Goal: Information Seeking & Learning: Understand process/instructions

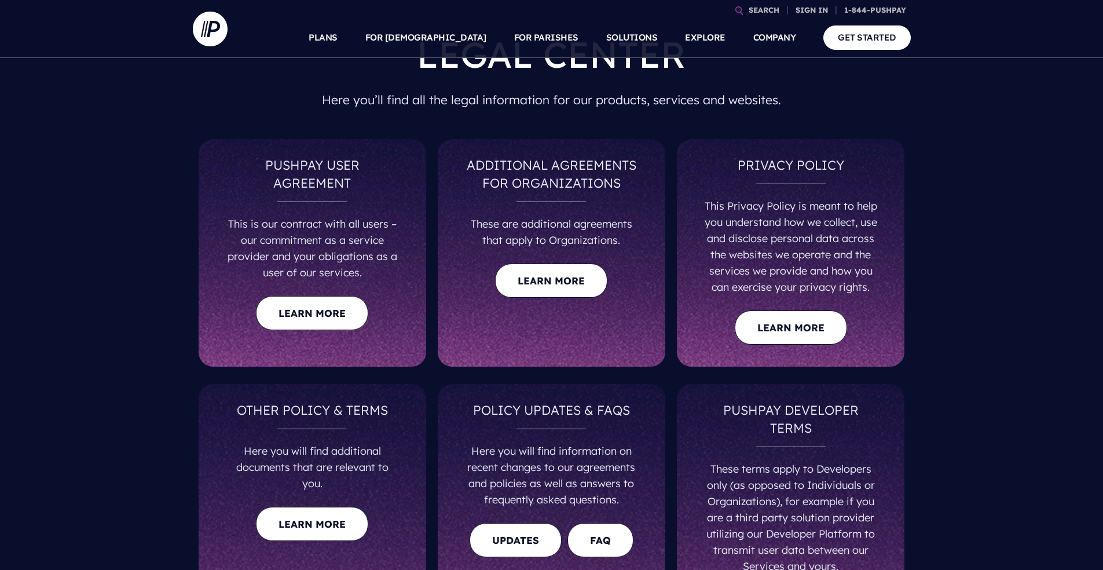
scroll to position [116, 0]
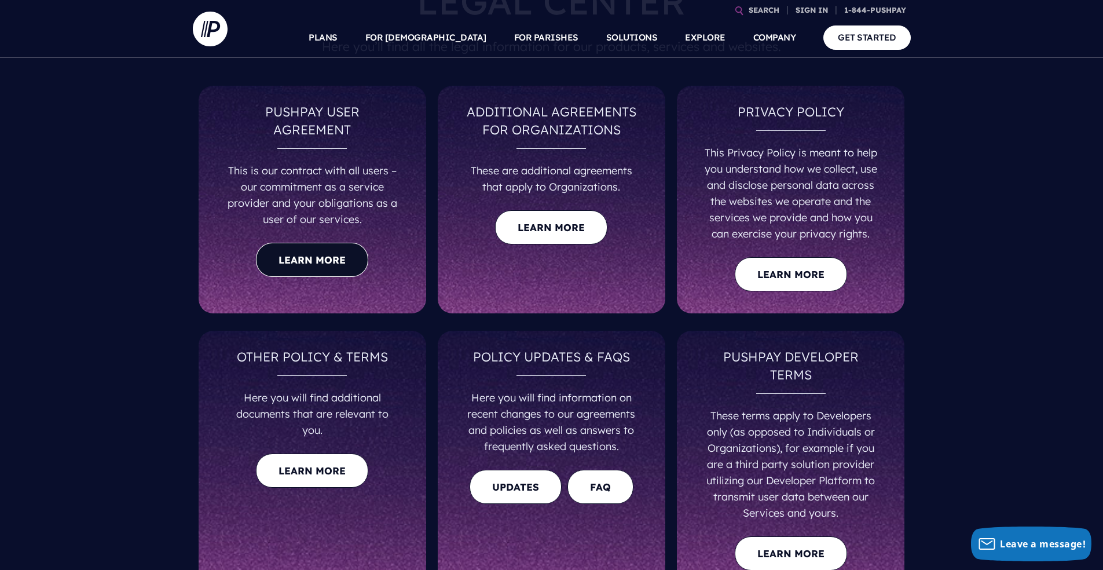
click at [299, 253] on link "Learn more" at bounding box center [312, 260] width 112 height 34
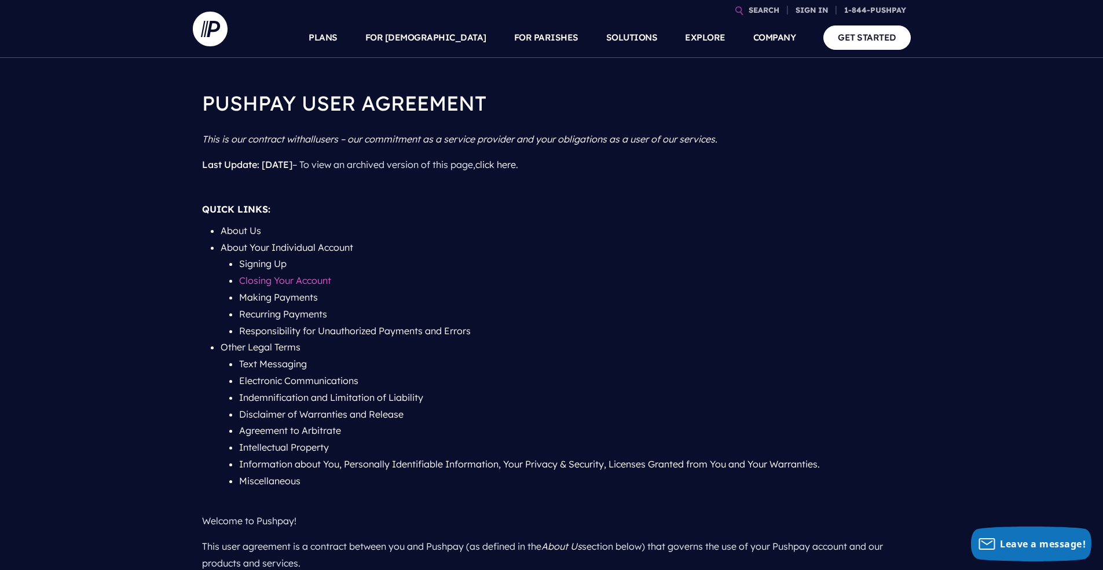
click at [279, 280] on link "Closing Your Account" at bounding box center [285, 280] width 92 height 12
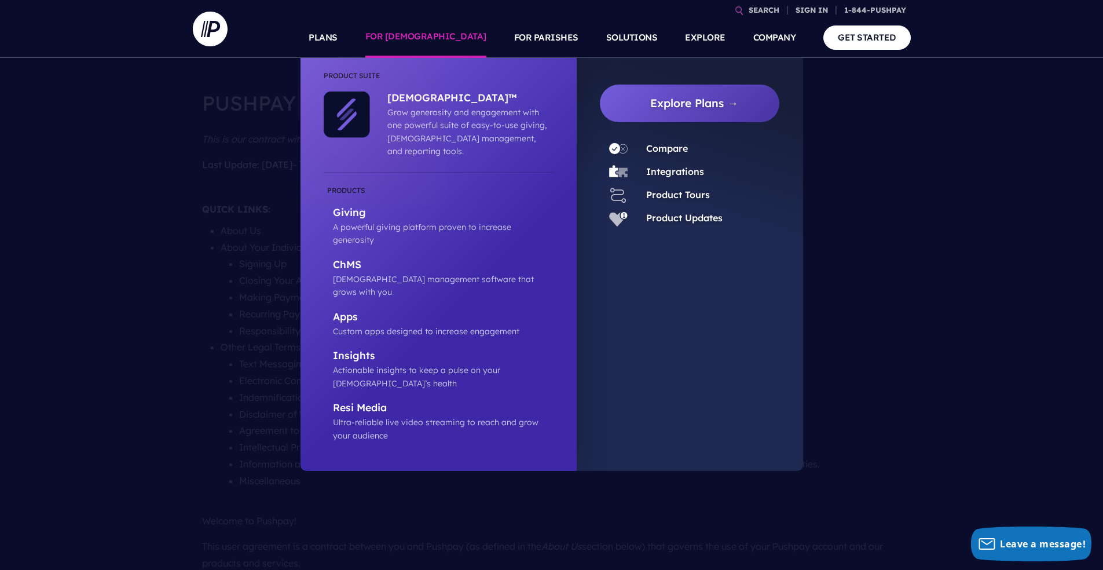
click at [468, 36] on link "FOR [DEMOGRAPHIC_DATA]" at bounding box center [425, 37] width 121 height 41
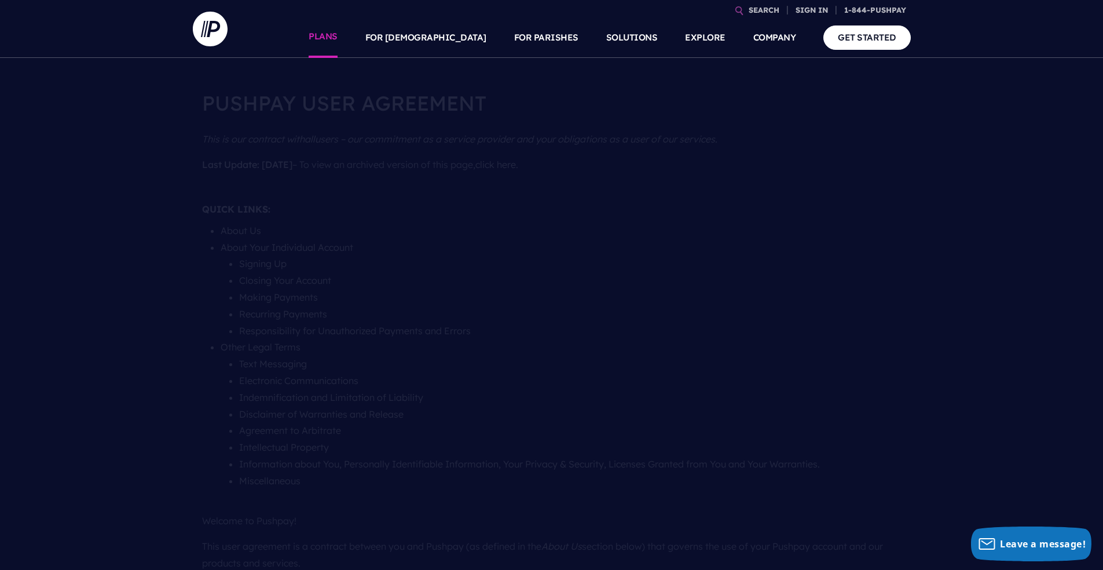
click at [338, 34] on link "PLANS" at bounding box center [323, 37] width 29 height 41
